Goal: Information Seeking & Learning: Learn about a topic

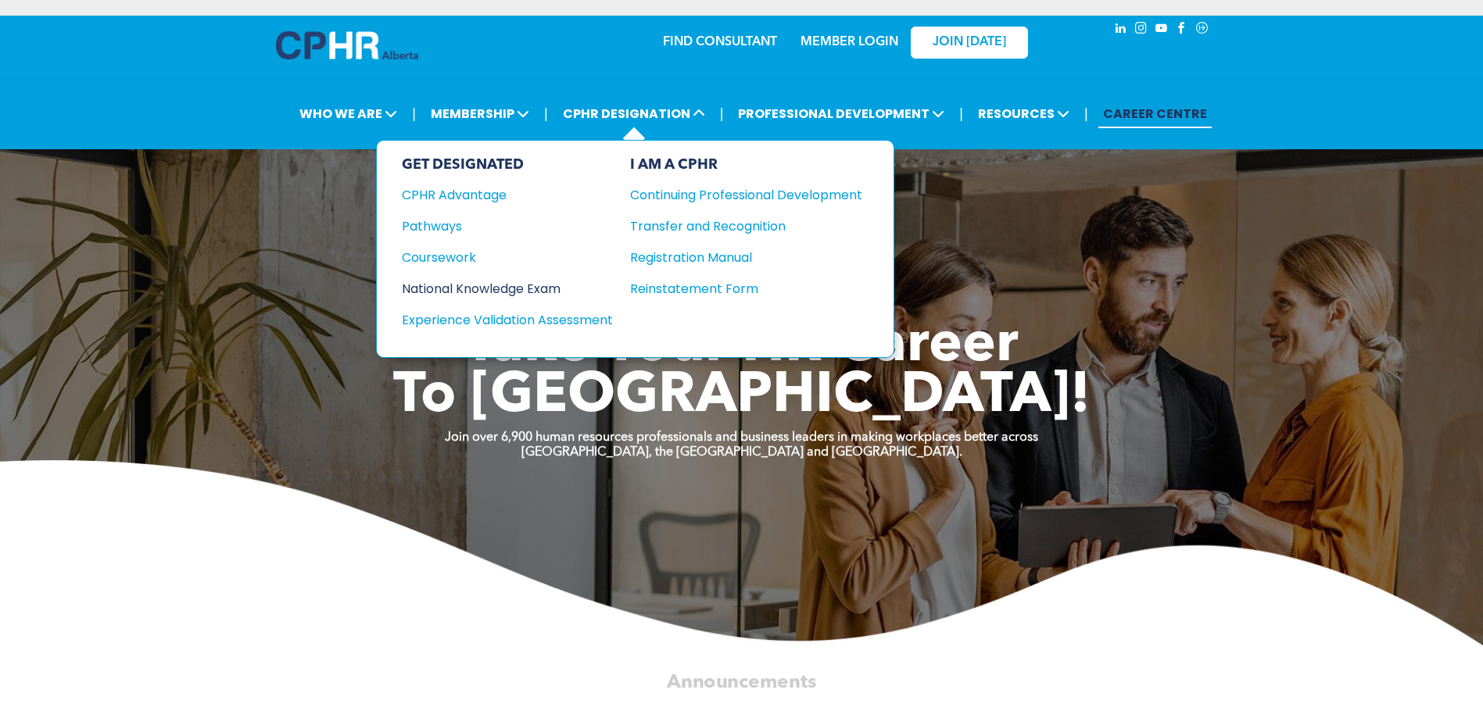
click at [531, 286] on div "National Knowledge Exam" at bounding box center [497, 289] width 190 height 20
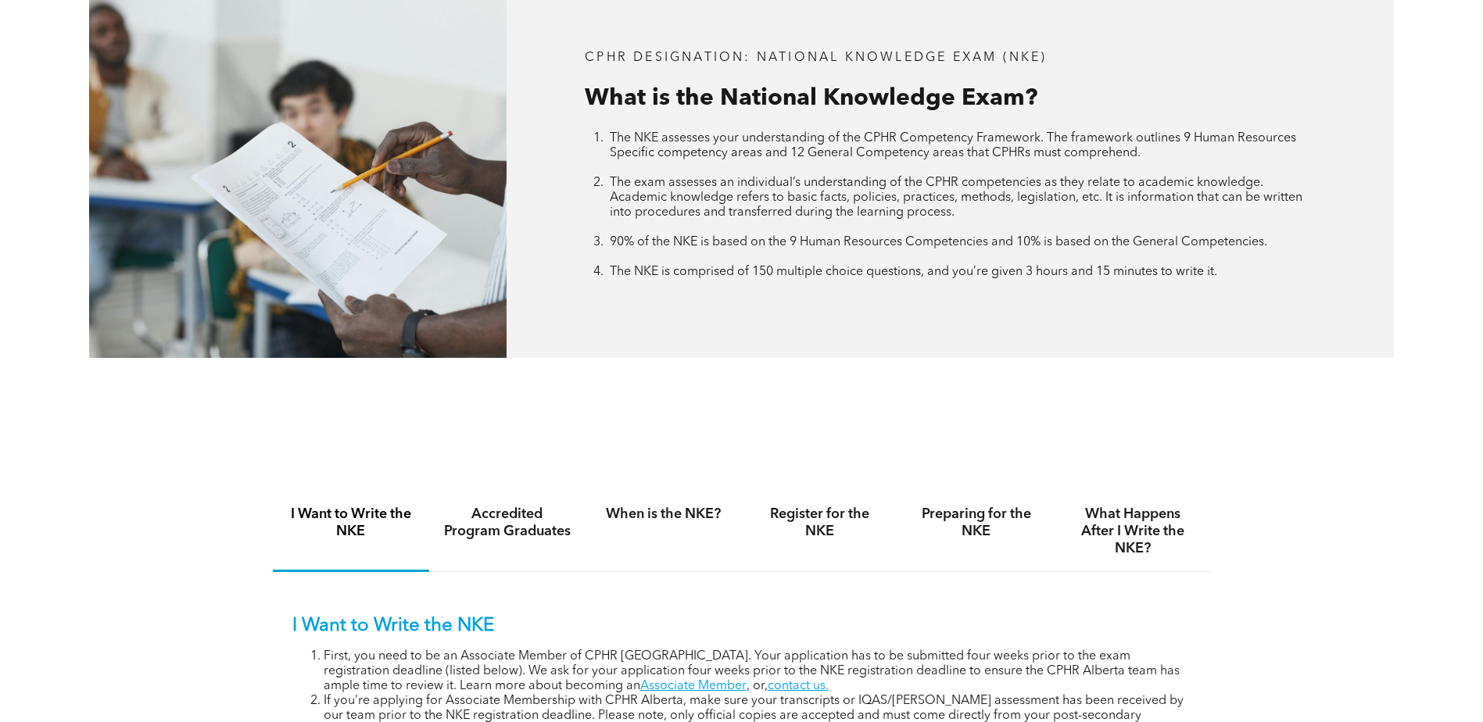
scroll to position [704, 0]
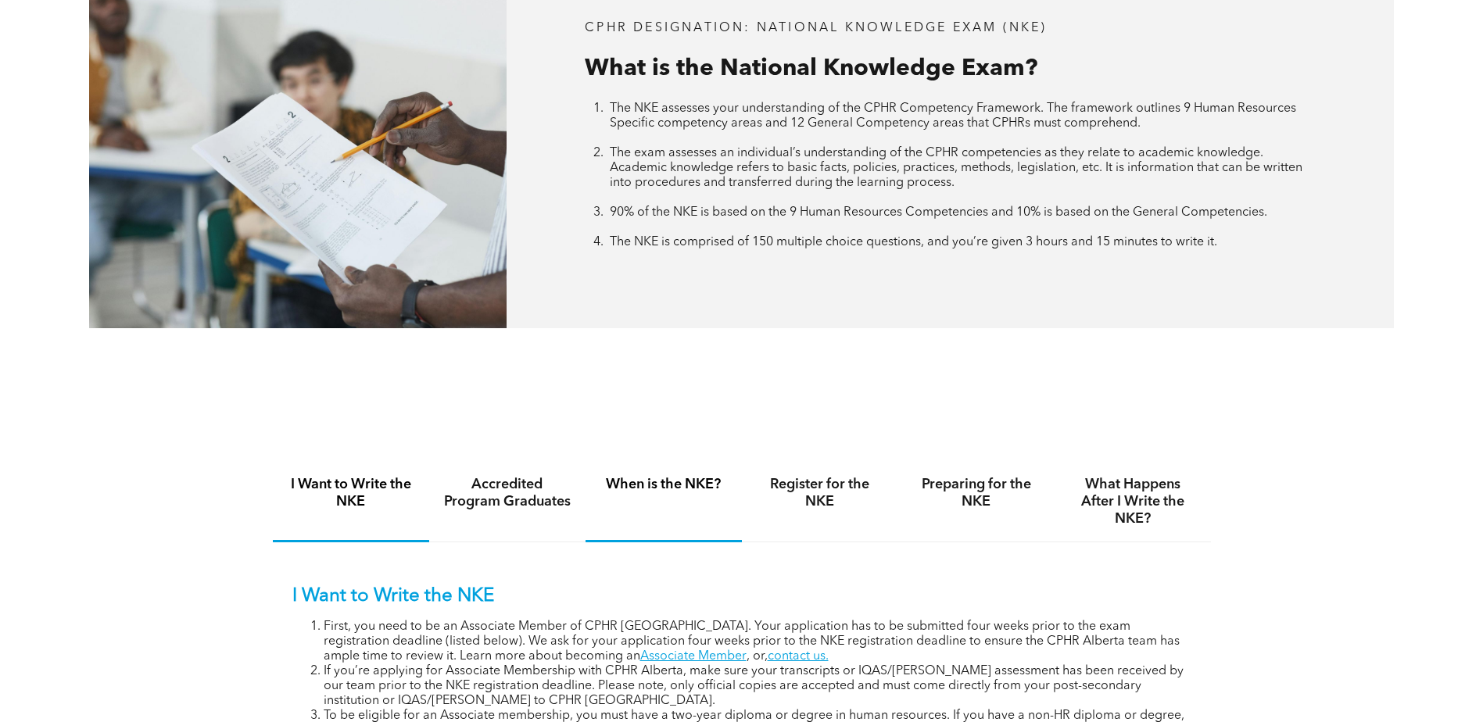
click at [636, 485] on h4 "When is the NKE?" at bounding box center [664, 484] width 128 height 17
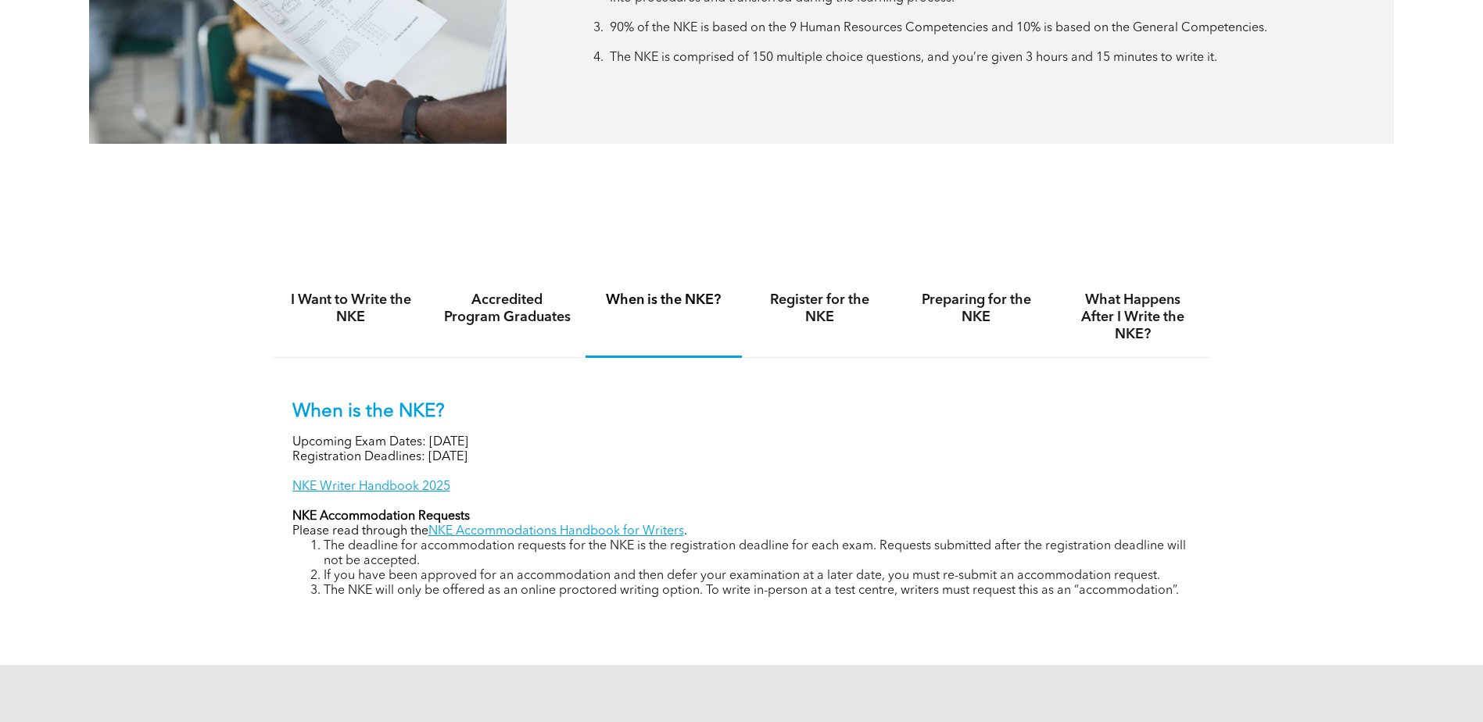
scroll to position [938, 0]
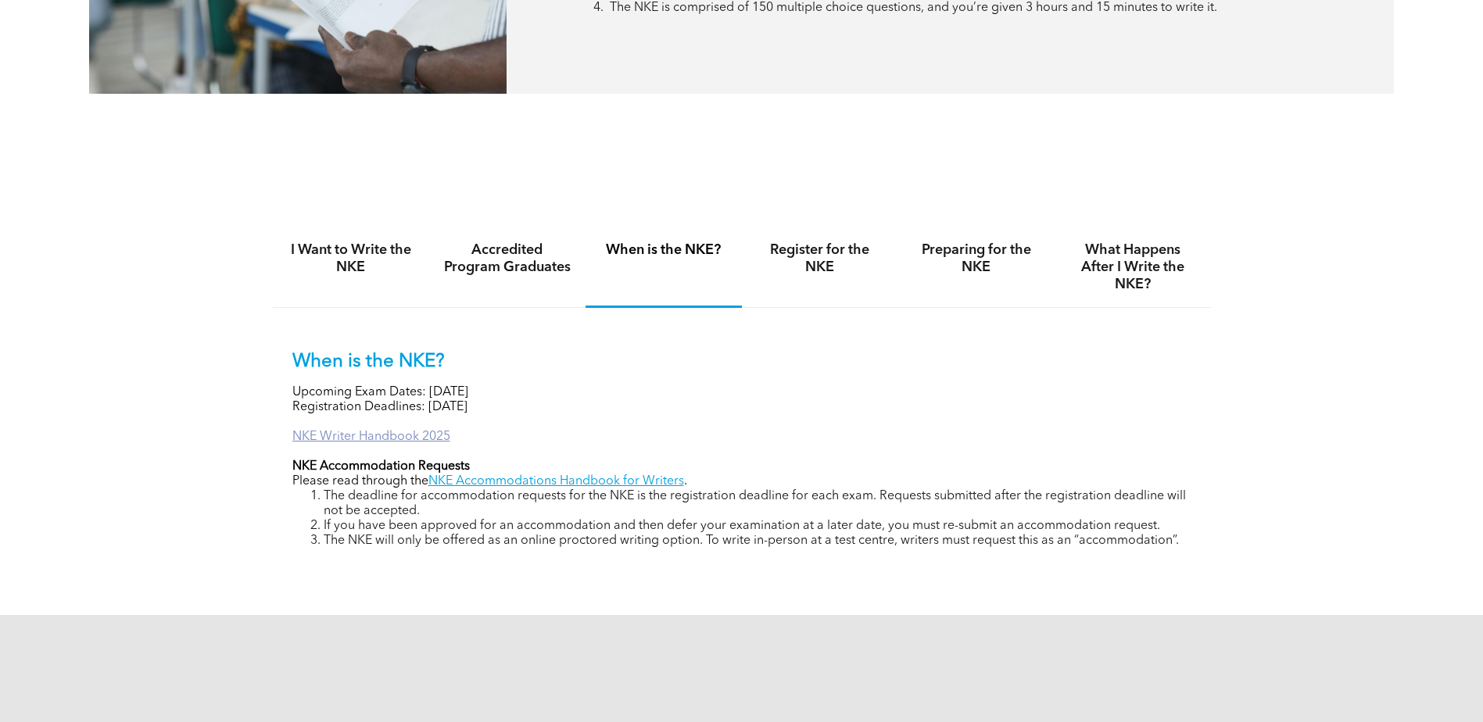
click at [423, 435] on link "NKE Writer Handbook 2025" at bounding box center [371, 437] width 158 height 13
click at [840, 267] on h4 "Register for the NKE" at bounding box center [820, 259] width 128 height 34
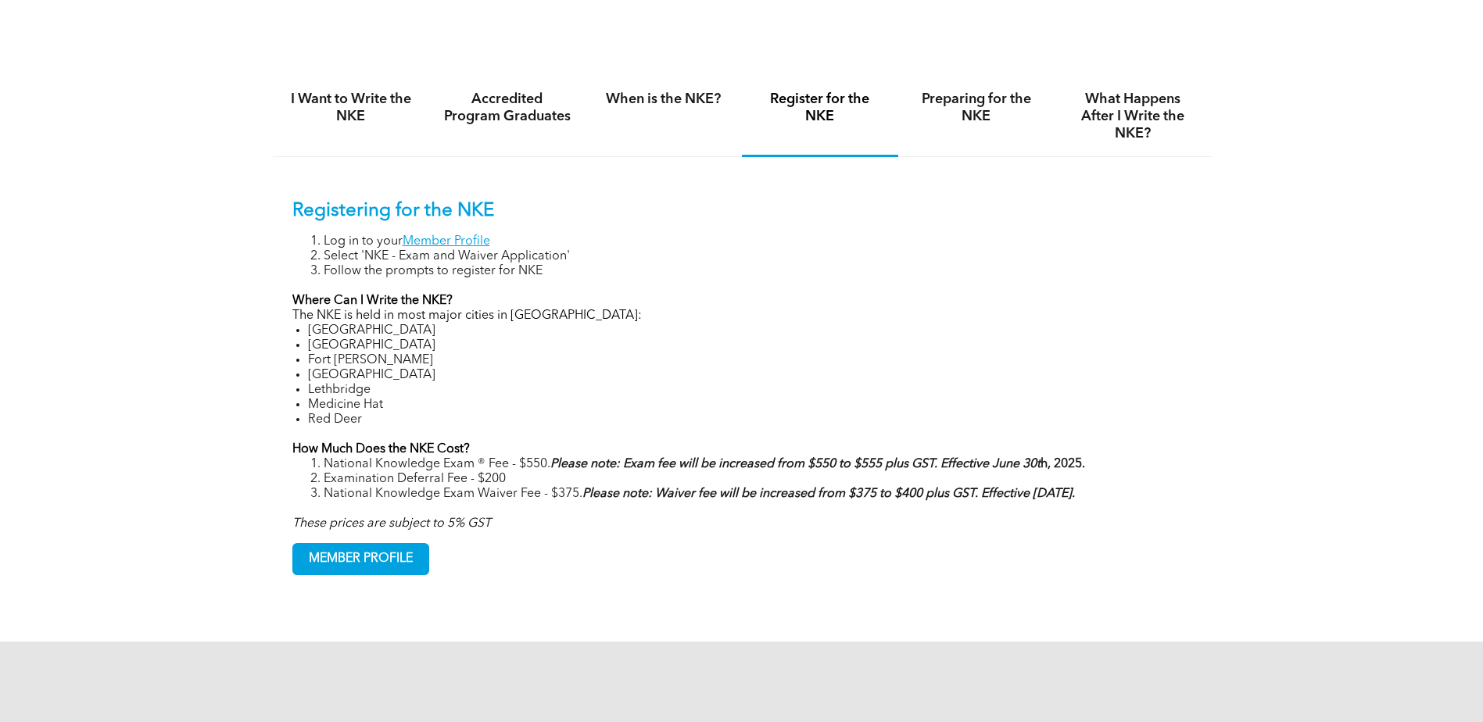
scroll to position [1095, 0]
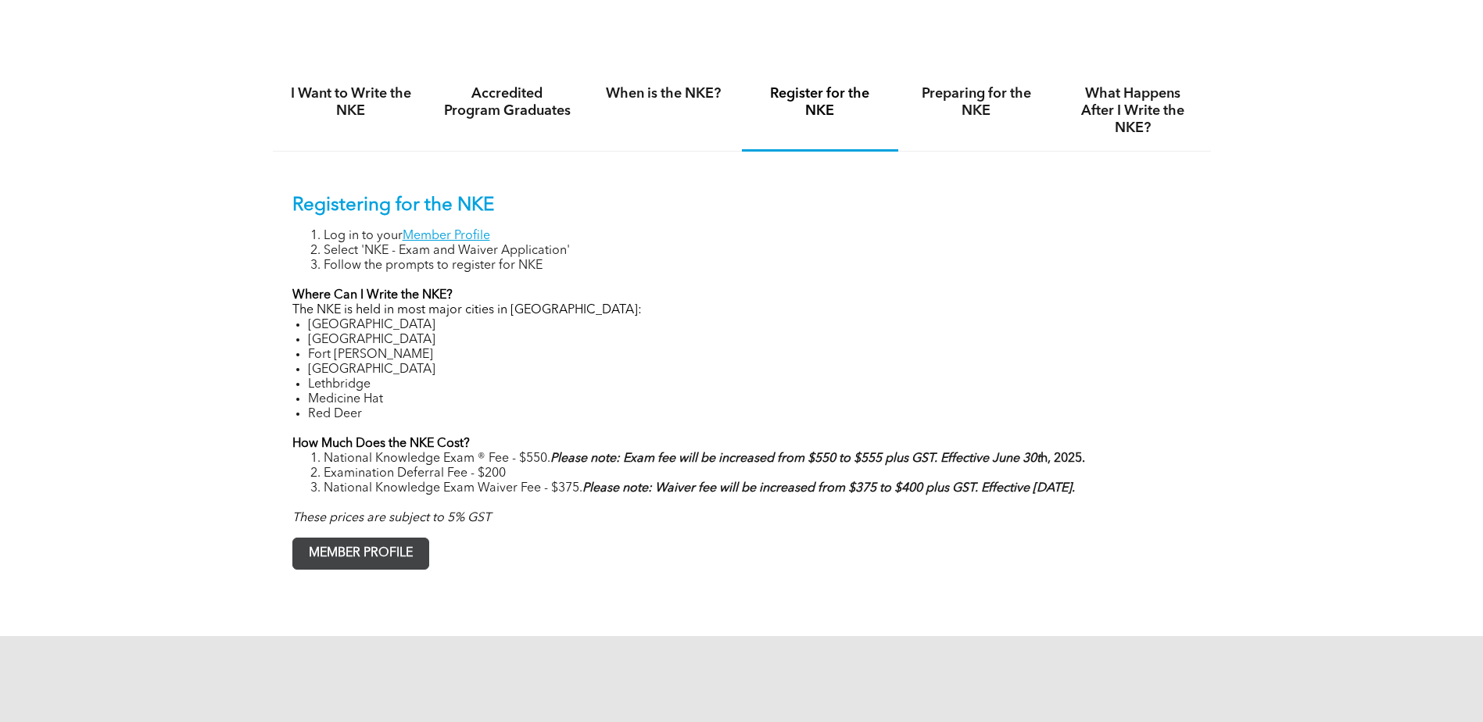
click at [400, 556] on span "MEMBER PROFILE" at bounding box center [360, 554] width 135 height 30
